Goal: Information Seeking & Learning: Learn about a topic

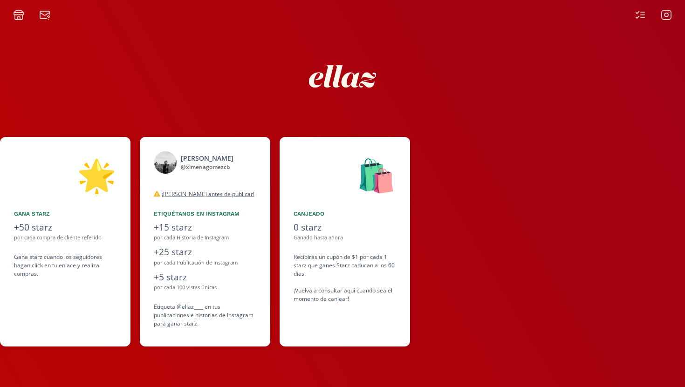
scroll to position [0, 559]
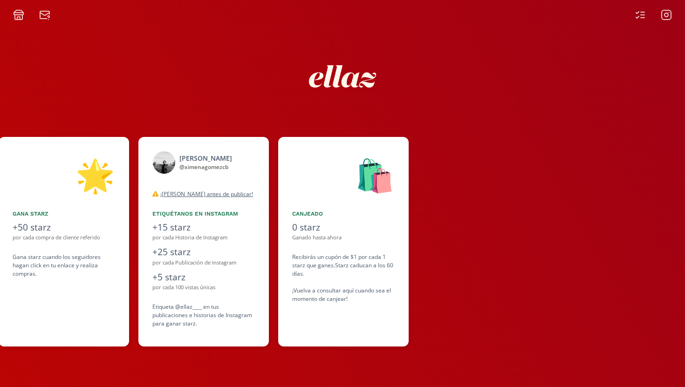
scroll to position [0, 559]
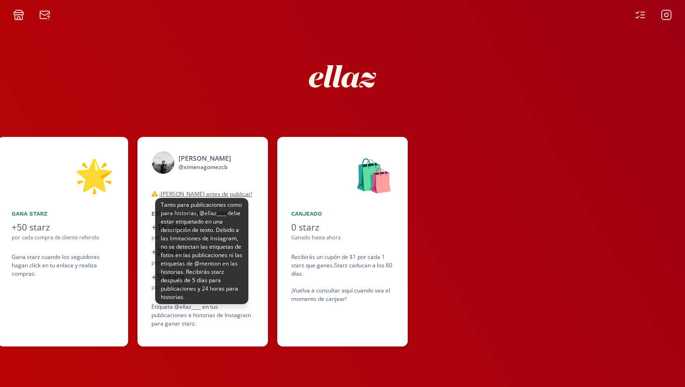
click at [210, 195] on u "¡[PERSON_NAME] antes de publicar!" at bounding box center [205, 194] width 93 height 8
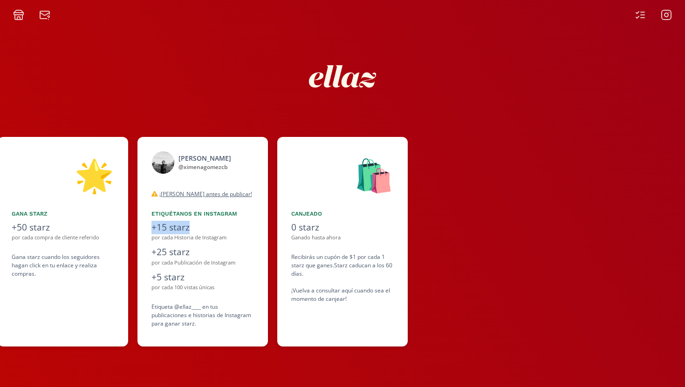
drag, startPoint x: 195, startPoint y: 229, endPoint x: 145, endPoint y: 231, distance: 49.9
click at [145, 231] on div "[PERSON_NAME] @ ximenagomezcb desconectado ¡Lea antes de publicar! Tanto para p…" at bounding box center [202, 242] width 130 height 210
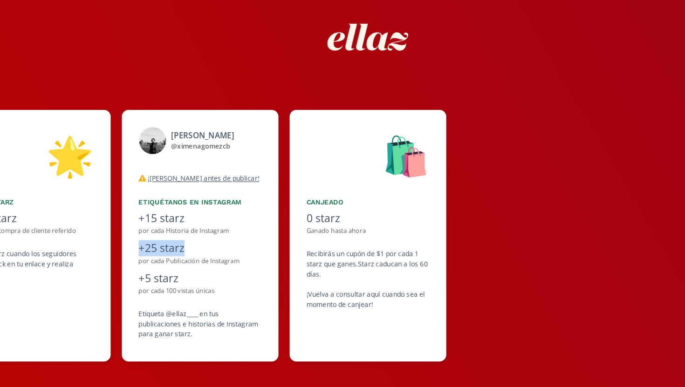
drag, startPoint x: 194, startPoint y: 255, endPoint x: 143, endPoint y: 256, distance: 51.3
click at [143, 256] on div "[PERSON_NAME] @ ximenagomezcb desconectado ¡Lea antes de publicar! Tanto para p…" at bounding box center [202, 242] width 130 height 210
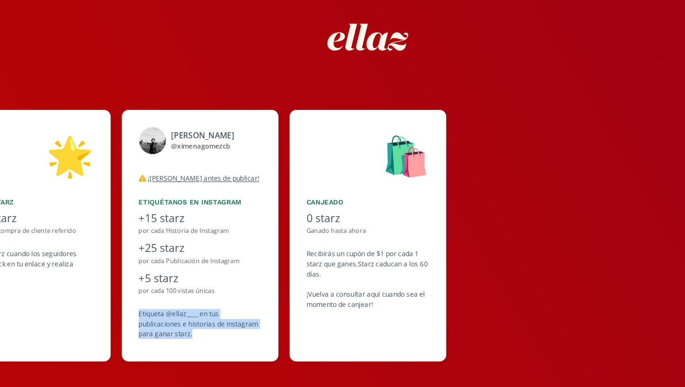
drag, startPoint x: 218, startPoint y: 328, endPoint x: 137, endPoint y: 310, distance: 82.4
click at [137, 310] on div "[PERSON_NAME] @ ximenagomezcb desconectado ¡Lea antes de publicar! Tanto para p…" at bounding box center [202, 242] width 130 height 210
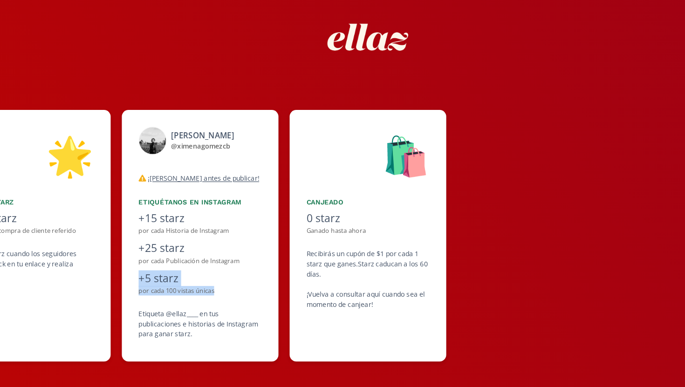
drag, startPoint x: 221, startPoint y: 291, endPoint x: 150, endPoint y: 278, distance: 72.5
click at [150, 277] on div "[PERSON_NAME] @ ximenagomezcb desconectado ¡Lea antes de publicar! Tanto para p…" at bounding box center [202, 242] width 130 height 210
